Goal: Information Seeking & Learning: Learn about a topic

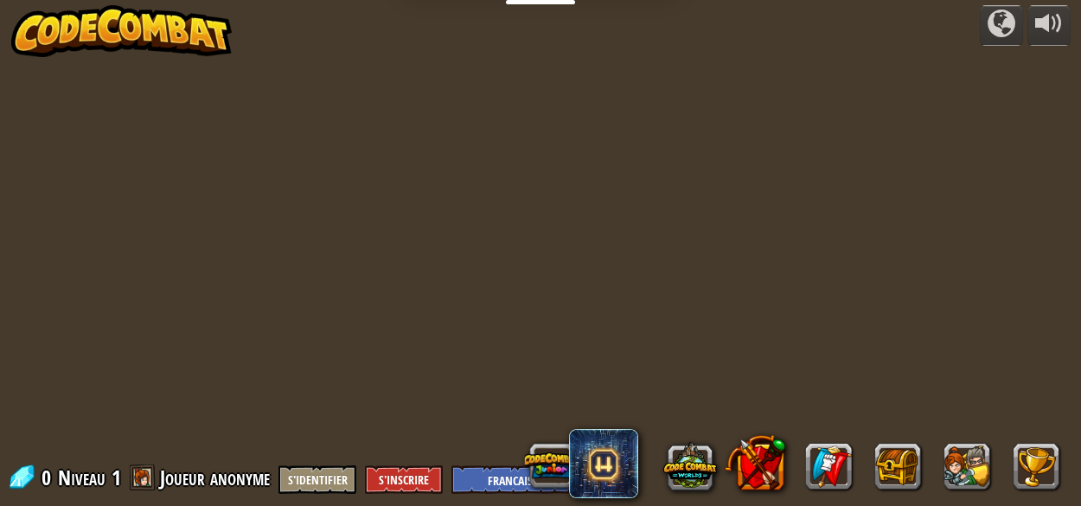
select select "fr"
click at [309, 476] on button "S'identifier" at bounding box center [318, 479] width 78 height 29
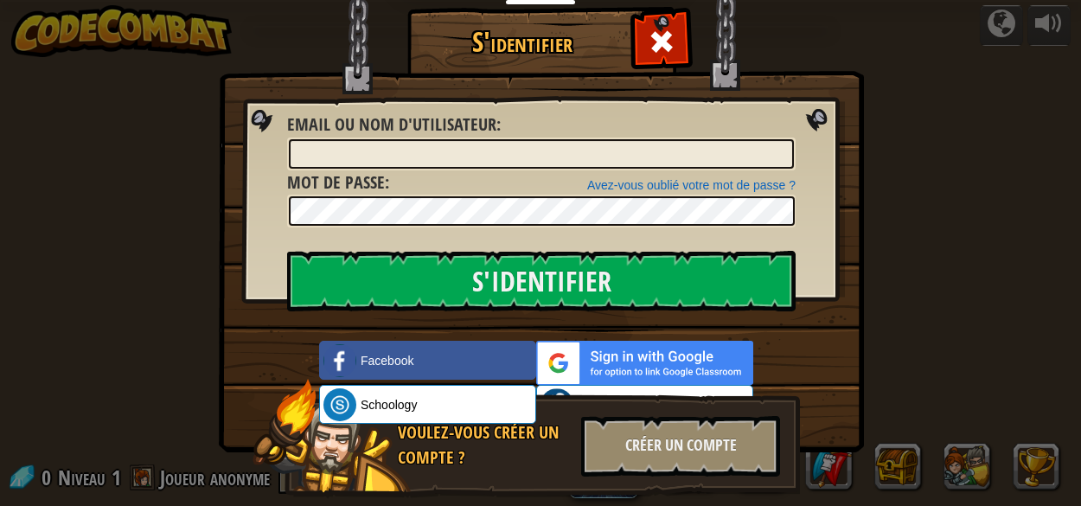
click at [608, 391] on div "Voulez-vous créer un compte ? Créer un compte" at bounding box center [527, 439] width 548 height 120
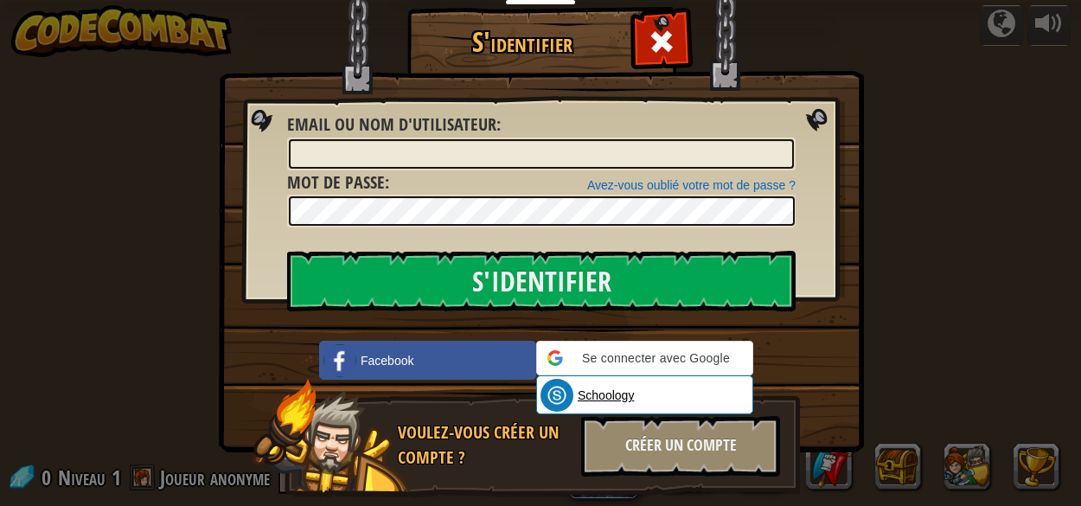
click at [639, 401] on link "Schoology" at bounding box center [644, 394] width 217 height 39
click at [652, 42] on span at bounding box center [662, 42] width 28 height 28
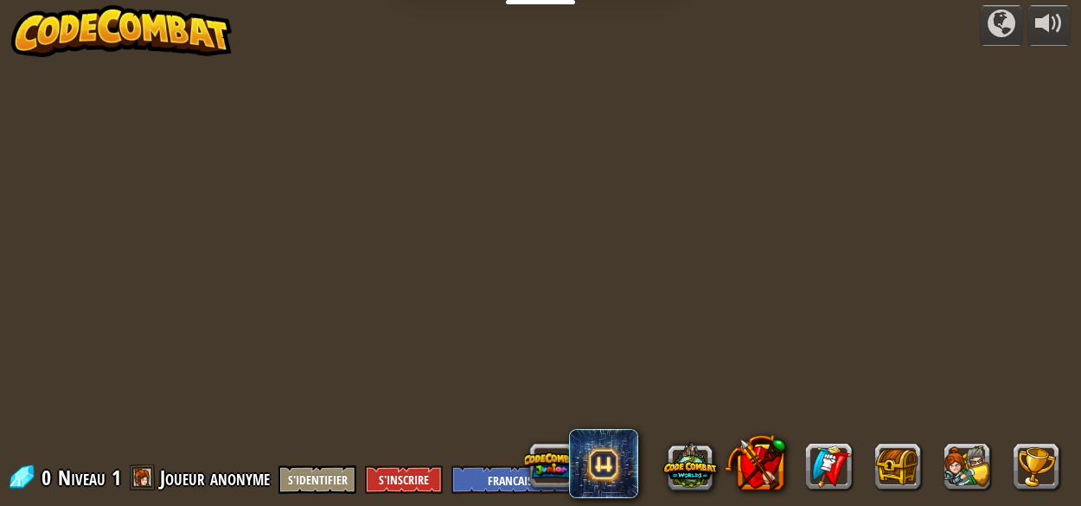
click at [753, 326] on div at bounding box center [540, 253] width 774 height 506
click at [793, 323] on div at bounding box center [540, 253] width 774 height 506
click at [767, 317] on div at bounding box center [540, 253] width 774 height 506
click at [1005, 33] on div at bounding box center [1002, 24] width 28 height 28
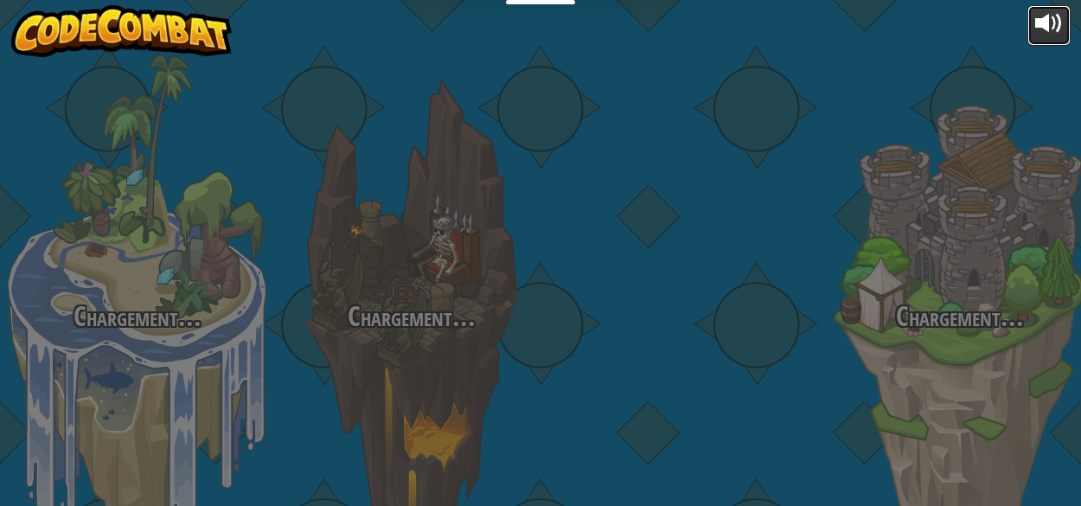
click at [1041, 35] on div at bounding box center [1049, 24] width 28 height 28
select select "fr"
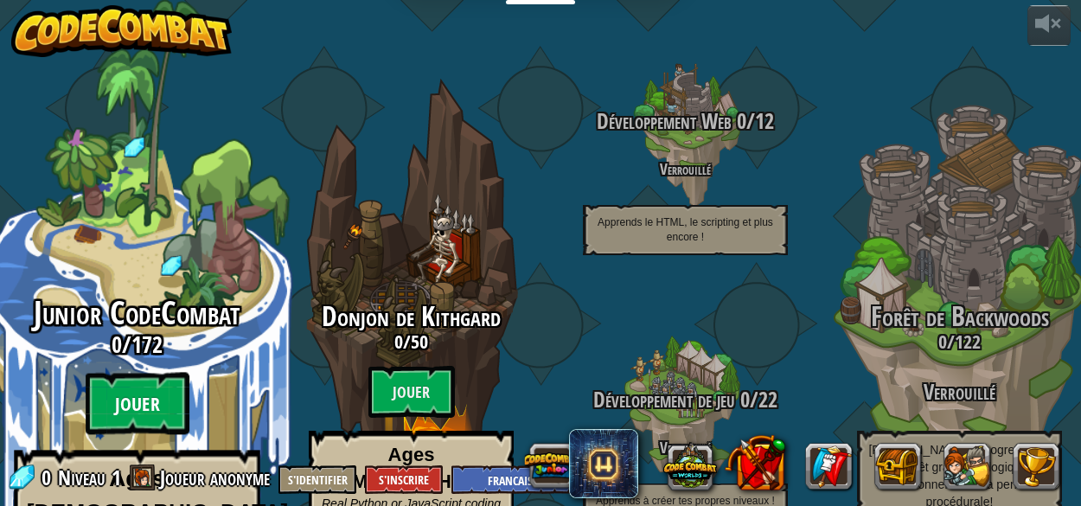
click at [135, 373] on btn "Jouer" at bounding box center [138, 404] width 104 height 62
select select "fr"
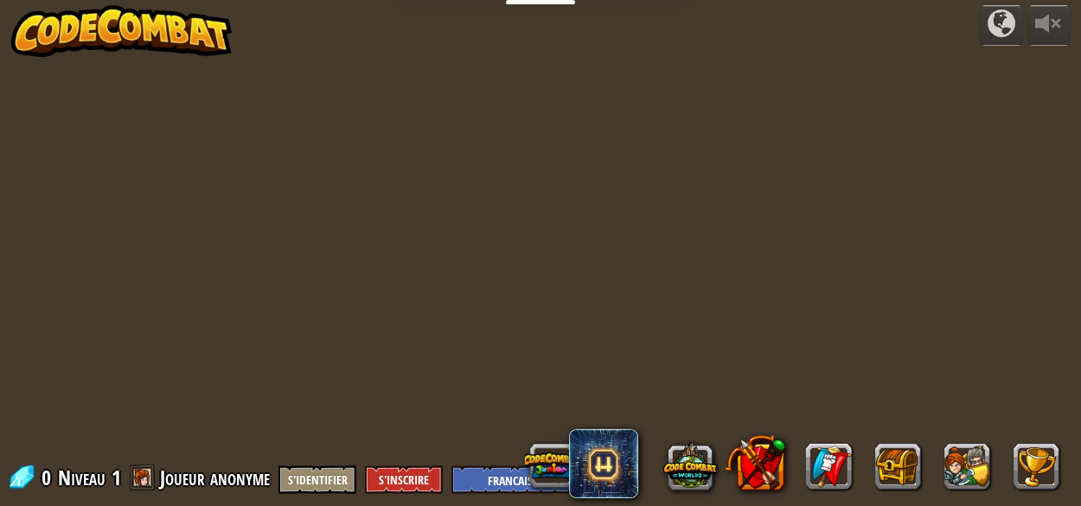
select select "fr"
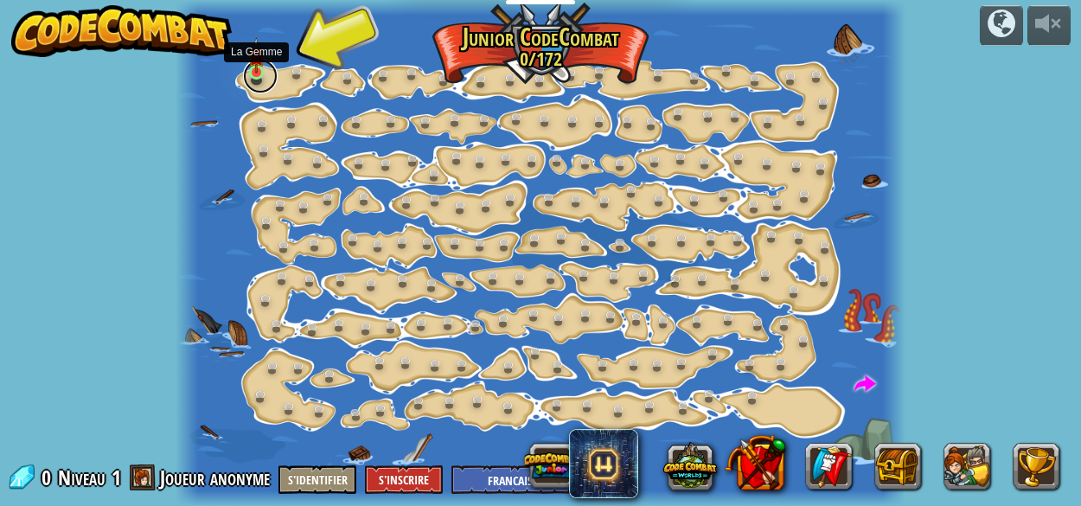
click at [266, 67] on link at bounding box center [260, 76] width 35 height 35
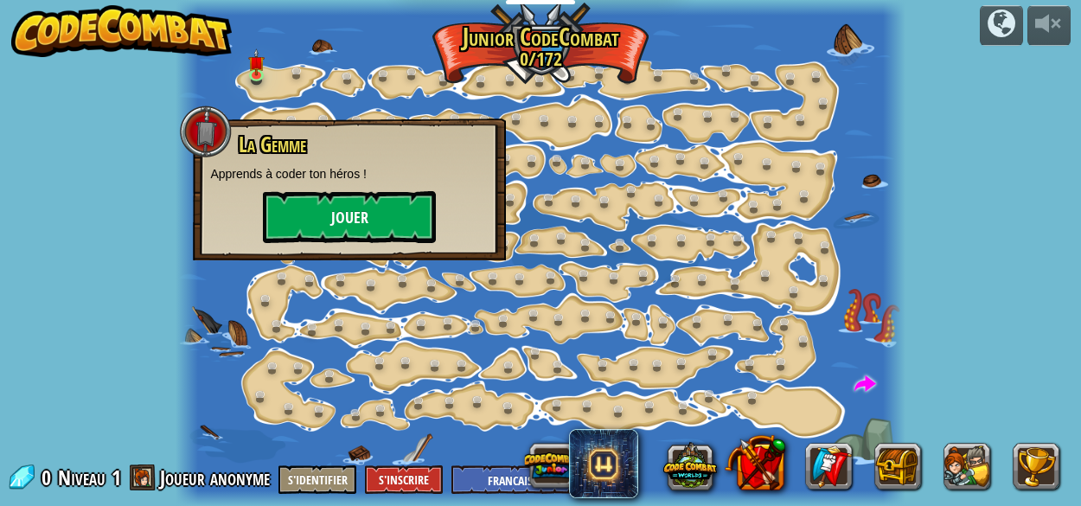
drag, startPoint x: 329, startPoint y: 246, endPoint x: 334, endPoint y: 221, distance: 25.6
click at [334, 221] on div "La Gemme Apprends à coder ton héros ! Jouer" at bounding box center [349, 190] width 313 height 142
click at [334, 221] on button "Jouer" at bounding box center [349, 217] width 173 height 52
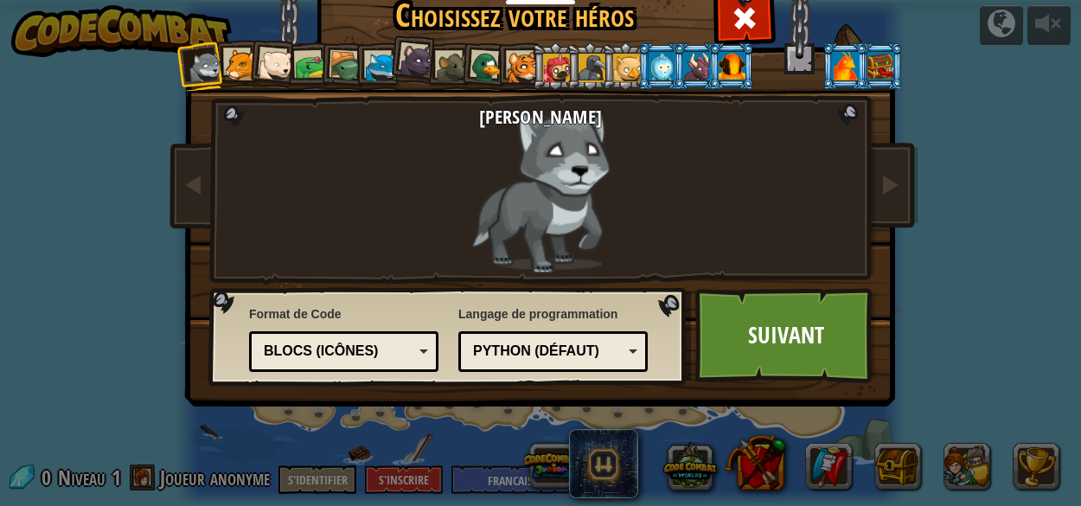
click at [247, 54] on li at bounding box center [272, 63] width 51 height 51
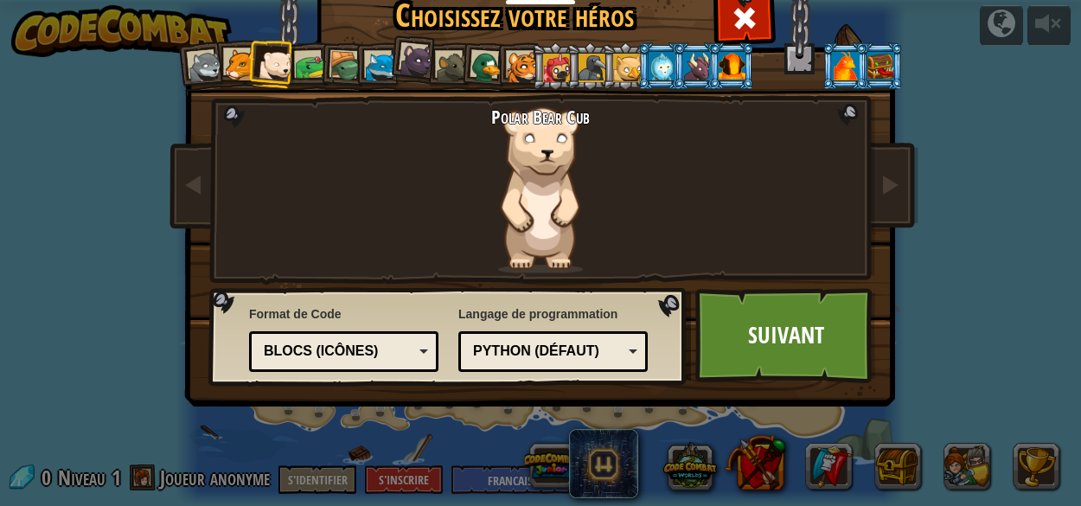
click at [225, 54] on div at bounding box center [241, 65] width 32 height 32
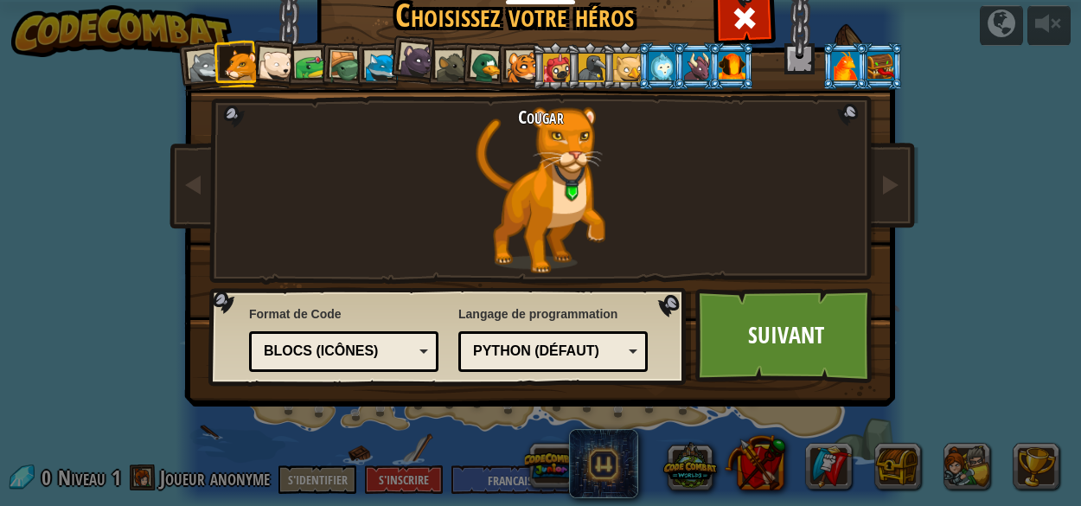
click at [406, 68] on div at bounding box center [417, 60] width 35 height 35
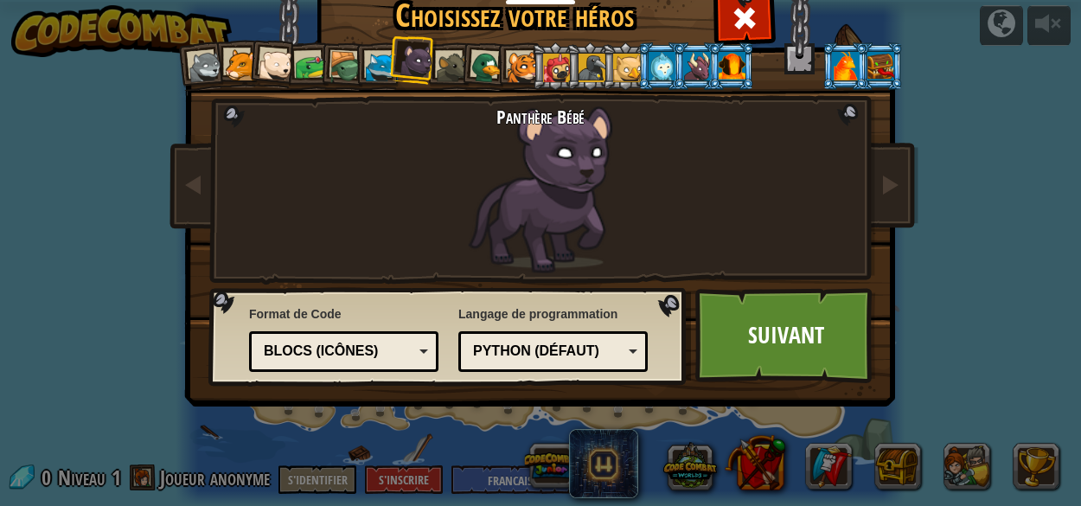
click at [888, 64] on div at bounding box center [881, 66] width 27 height 28
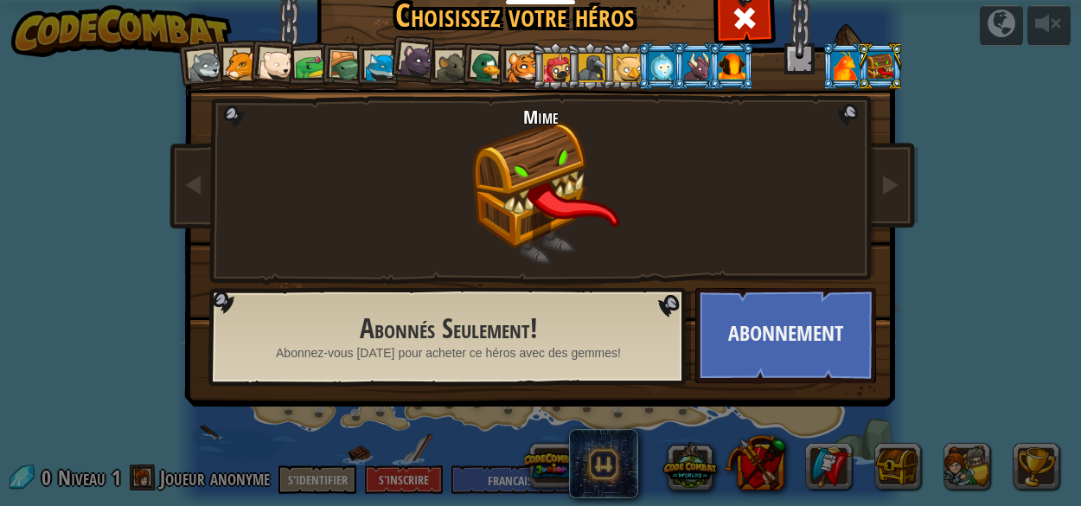
click at [189, 61] on div at bounding box center [206, 67] width 35 height 35
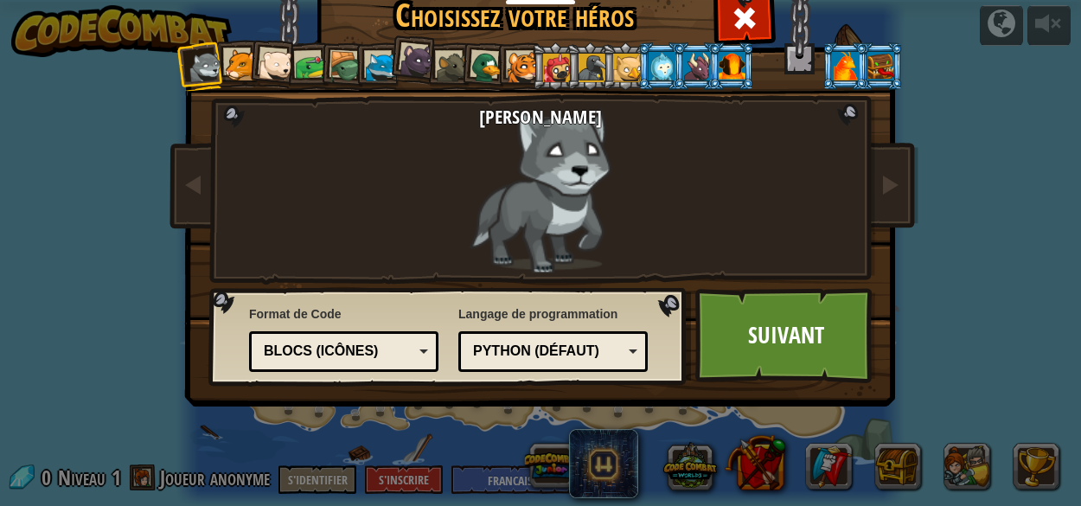
click at [623, 342] on div "Python (Défaut)" at bounding box center [553, 351] width 167 height 27
click at [728, 356] on link "Suivant" at bounding box center [785, 335] width 181 height 95
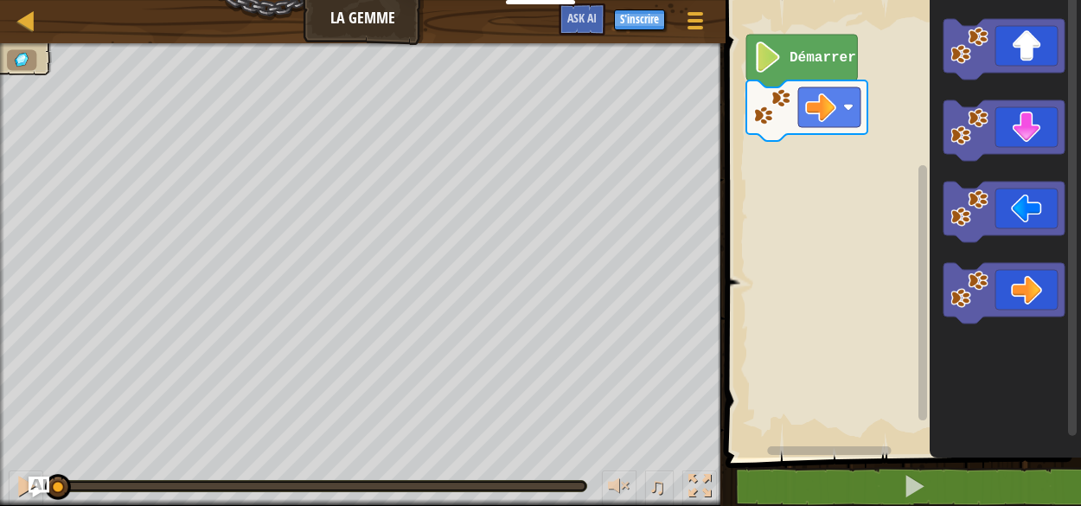
select select "fr"
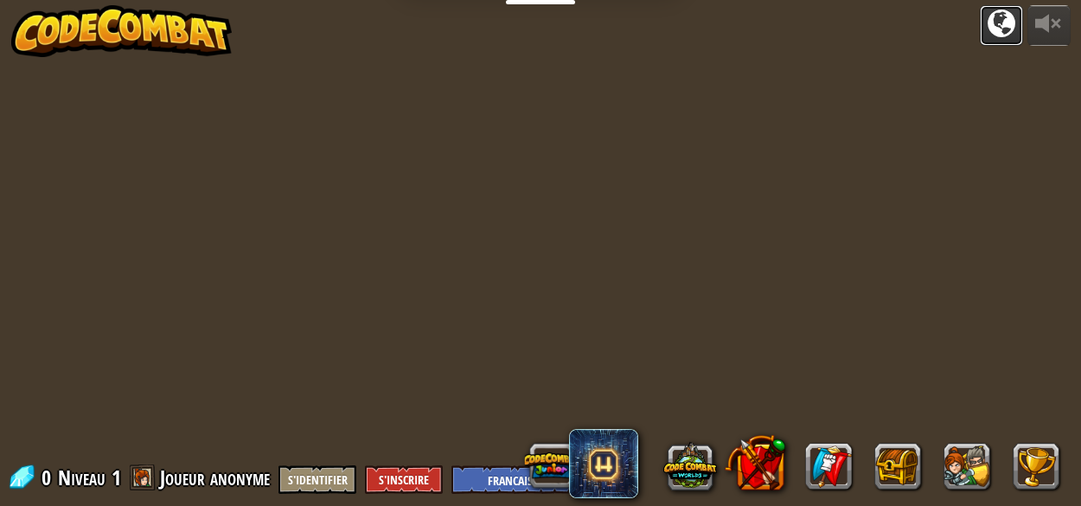
click at [996, 37] on div at bounding box center [1002, 24] width 28 height 28
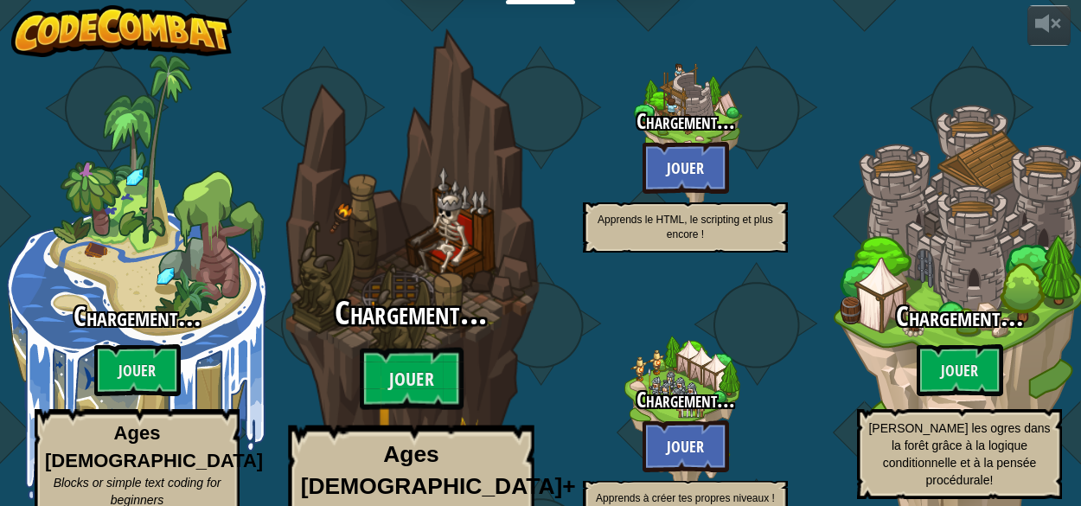
select select "fr"
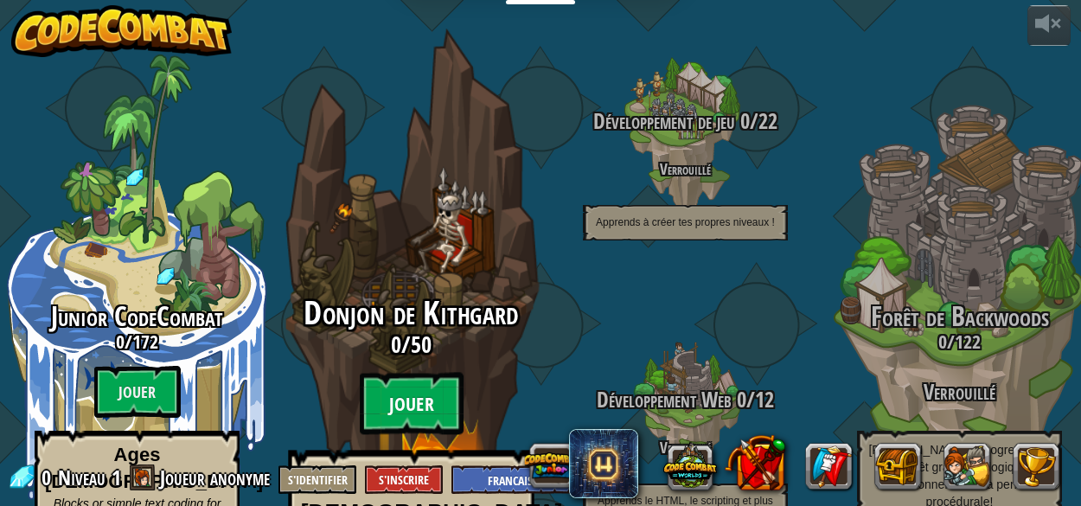
click at [420, 373] on btn "Jouer" at bounding box center [412, 404] width 104 height 62
select select "fr"
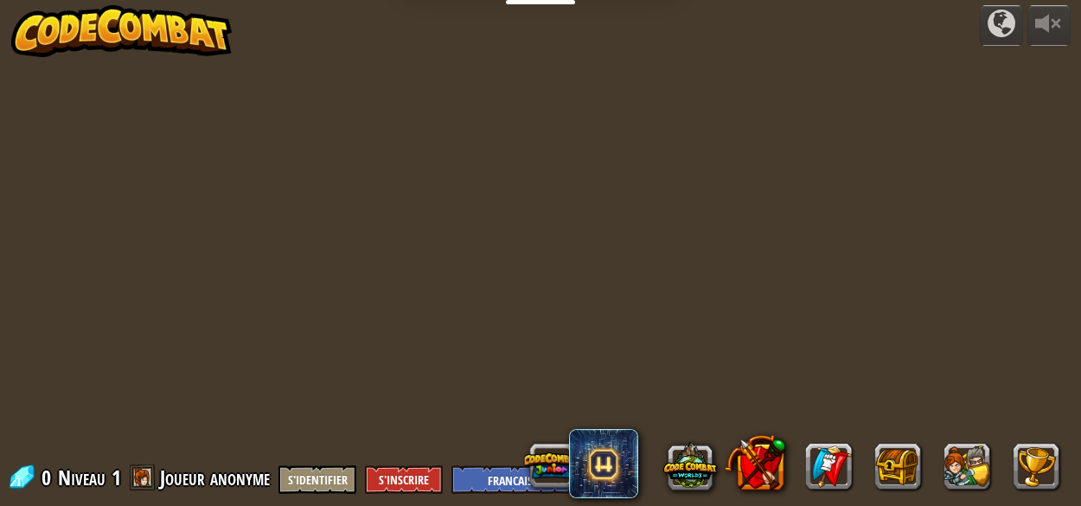
select select "fr"
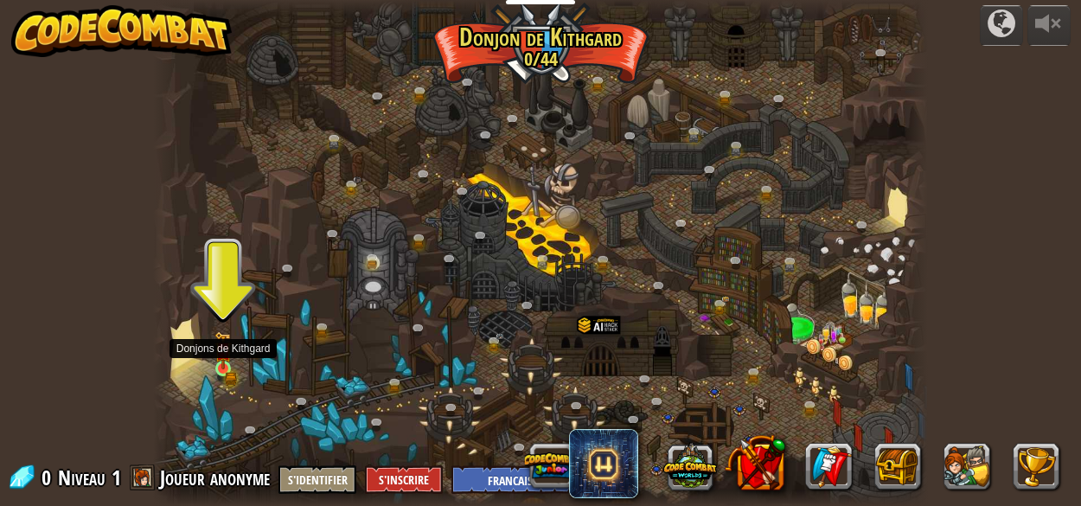
click at [225, 365] on img at bounding box center [223, 350] width 17 height 38
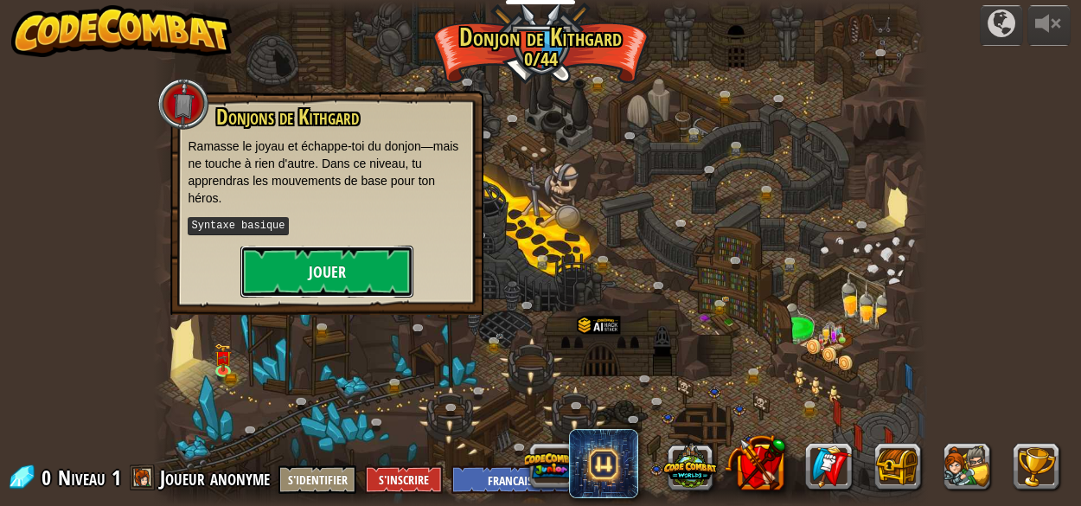
click at [321, 260] on button "Jouer" at bounding box center [326, 272] width 173 height 52
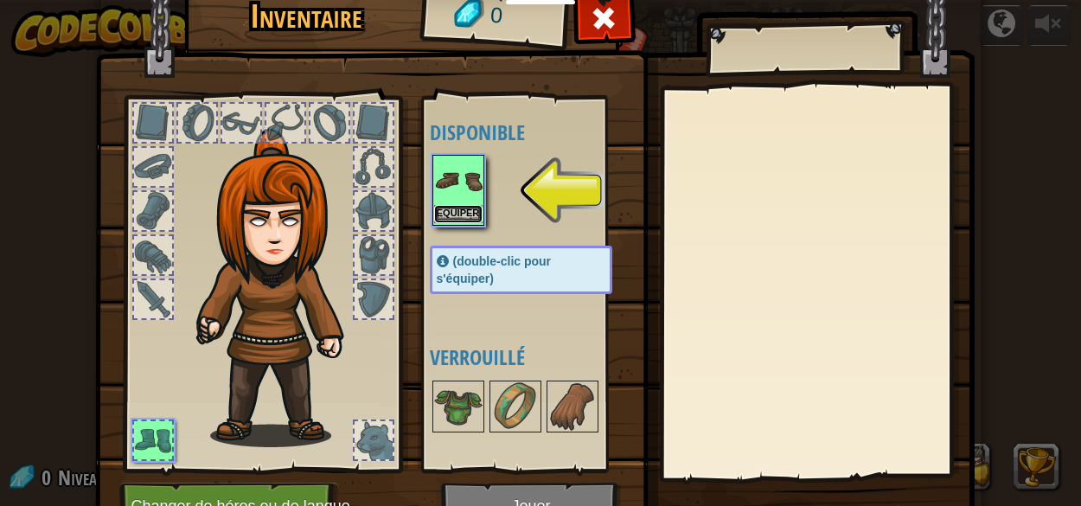
click at [465, 208] on button "Equiper" at bounding box center [458, 214] width 48 height 18
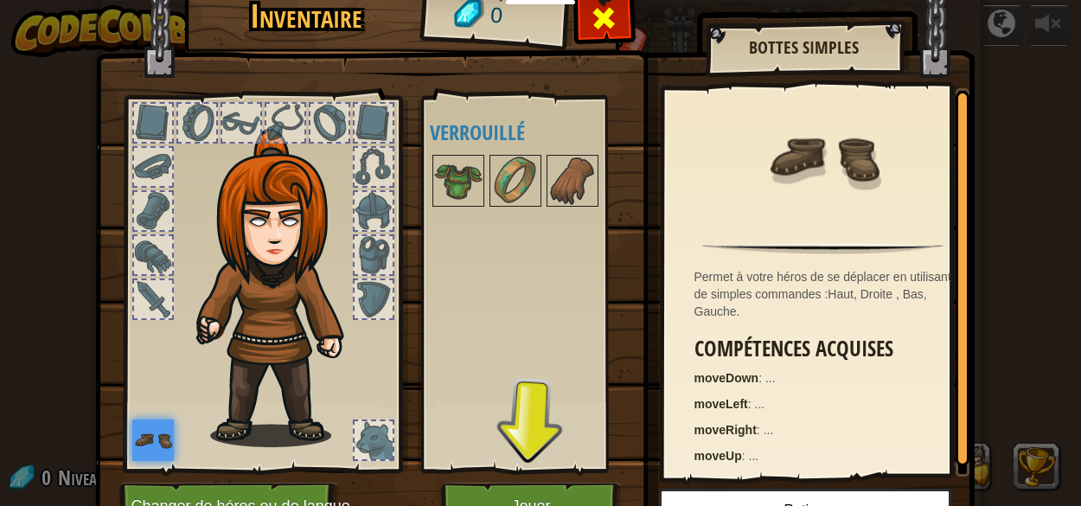
click at [590, 14] on span at bounding box center [604, 18] width 28 height 28
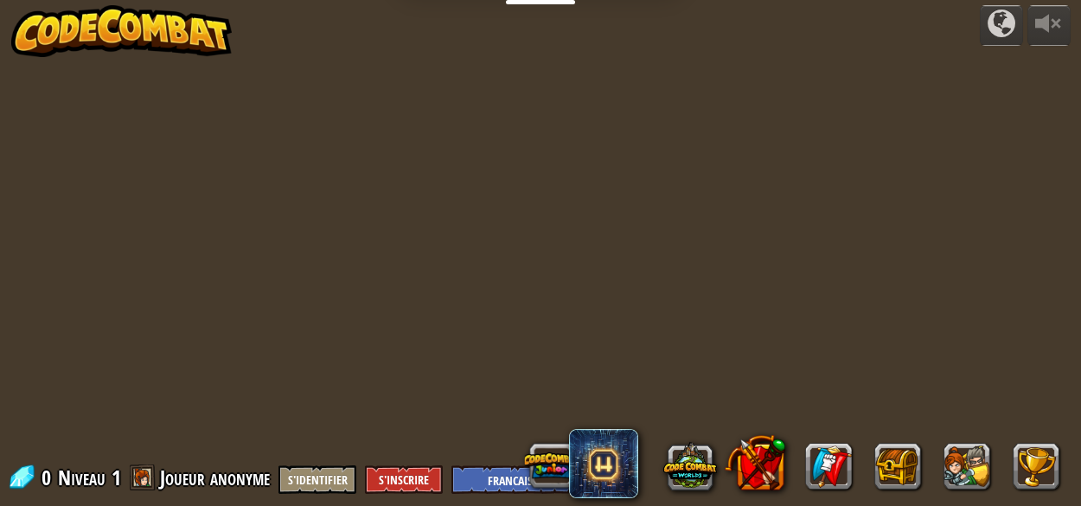
select select "fr"
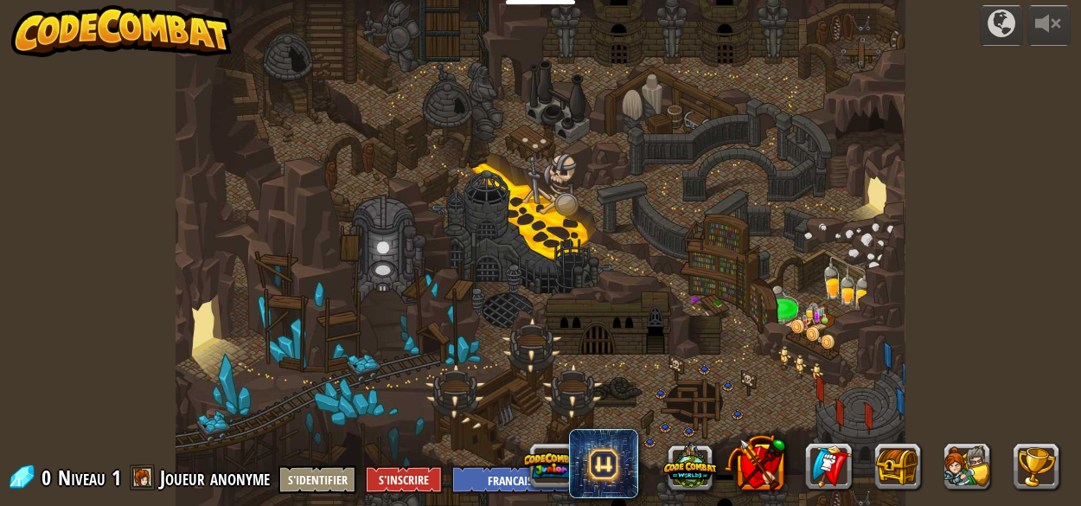
select select "fr"
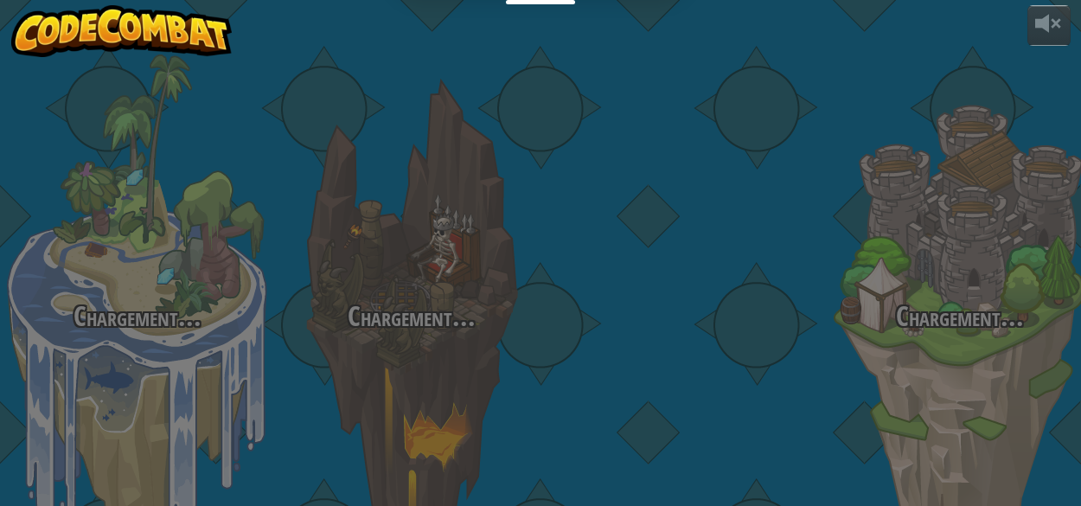
select select "fr"
